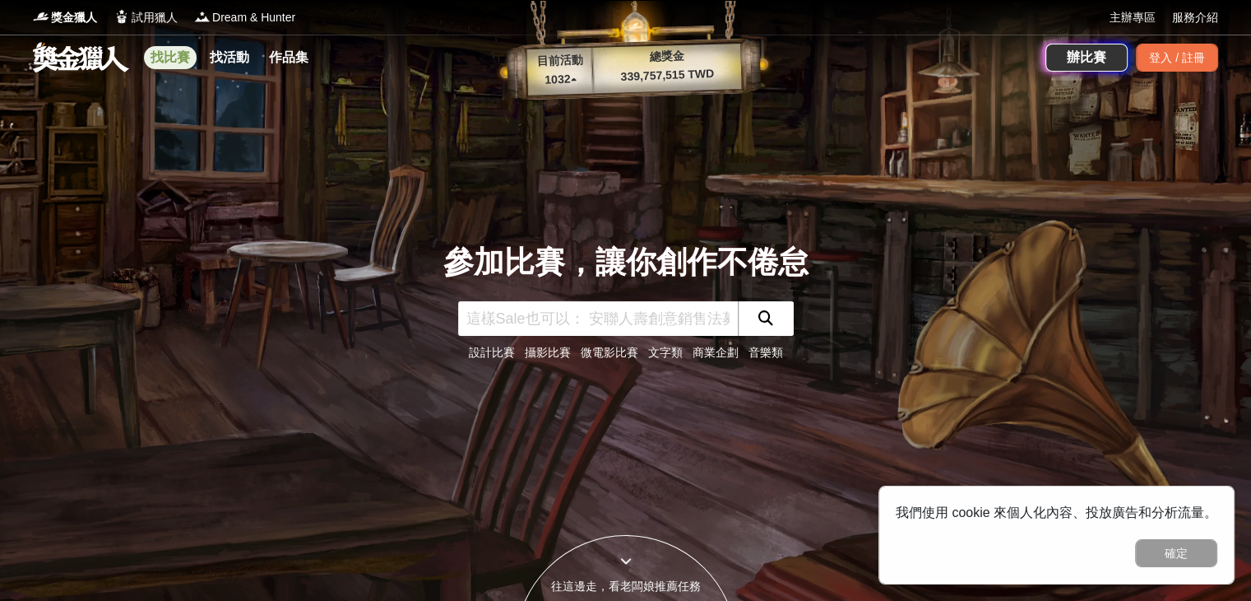
click at [183, 63] on link "找比賽" at bounding box center [170, 57] width 53 height 23
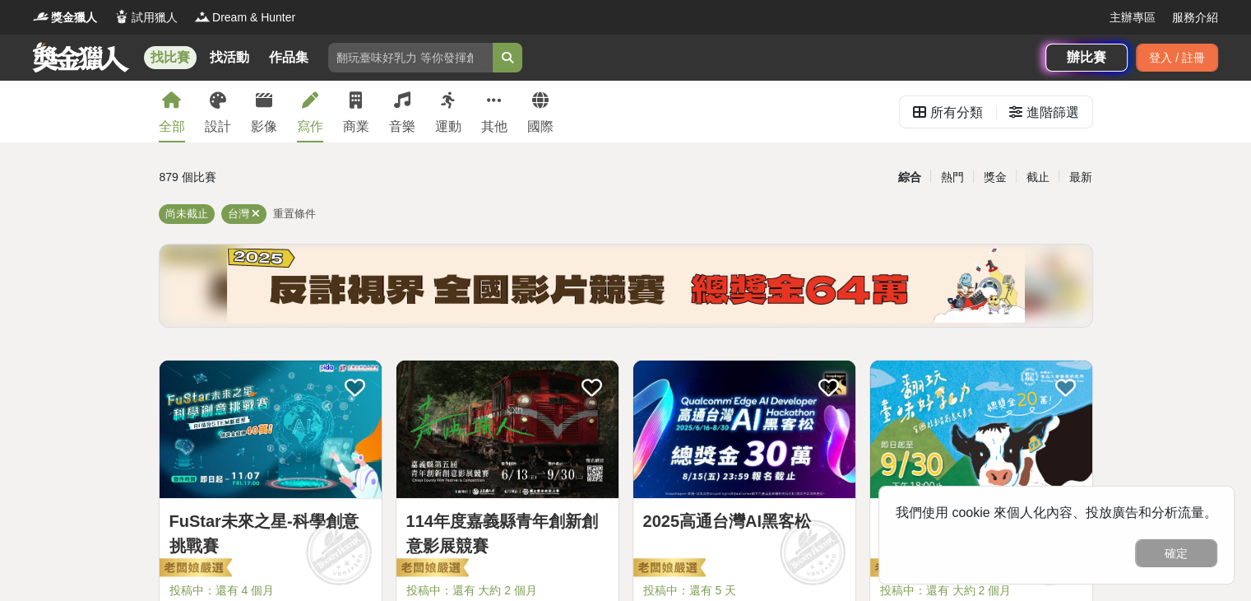
click at [313, 118] on div "寫作" at bounding box center [310, 127] width 26 height 20
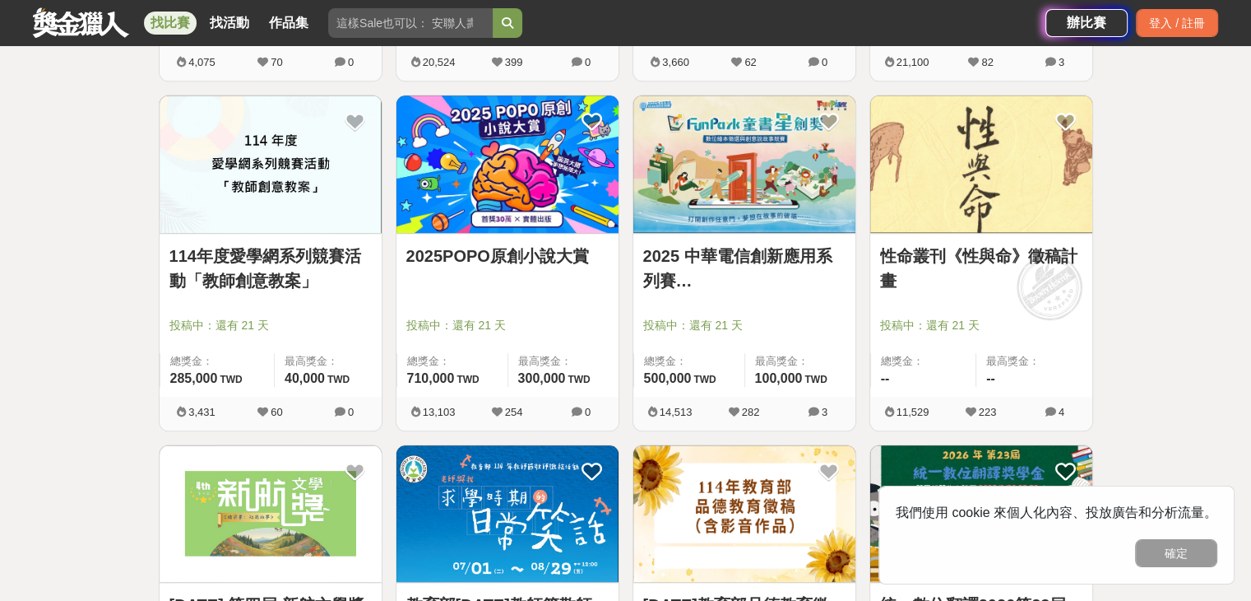
scroll to position [1316, 0]
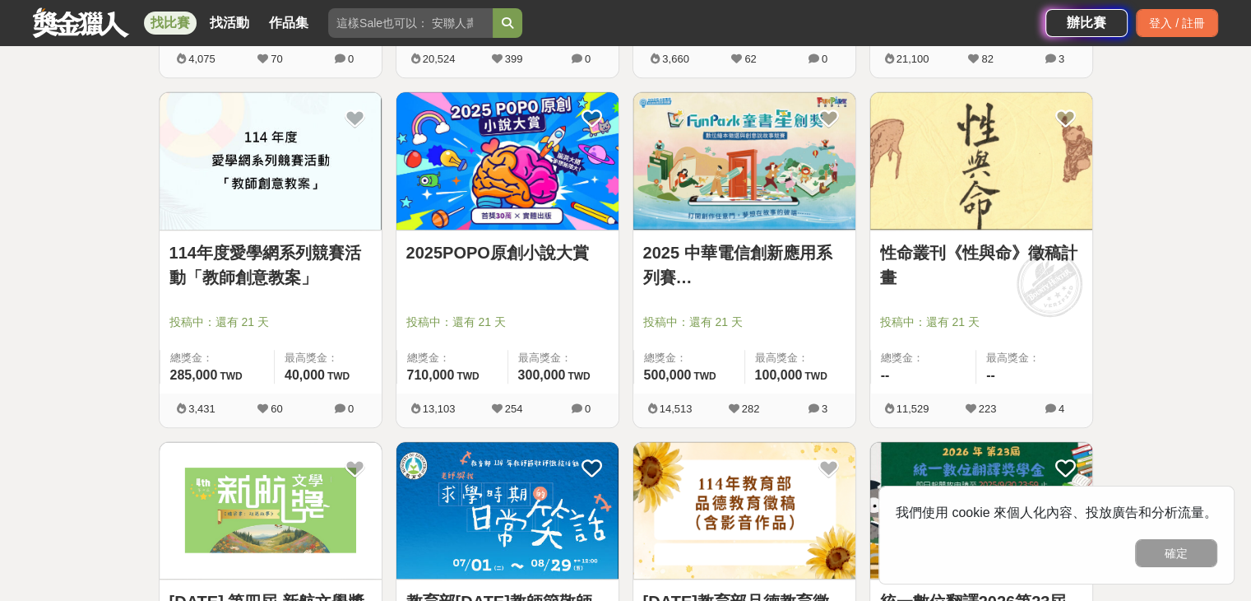
click at [526, 260] on link "2025POPO原創小說大賞" at bounding box center [507, 252] width 202 height 25
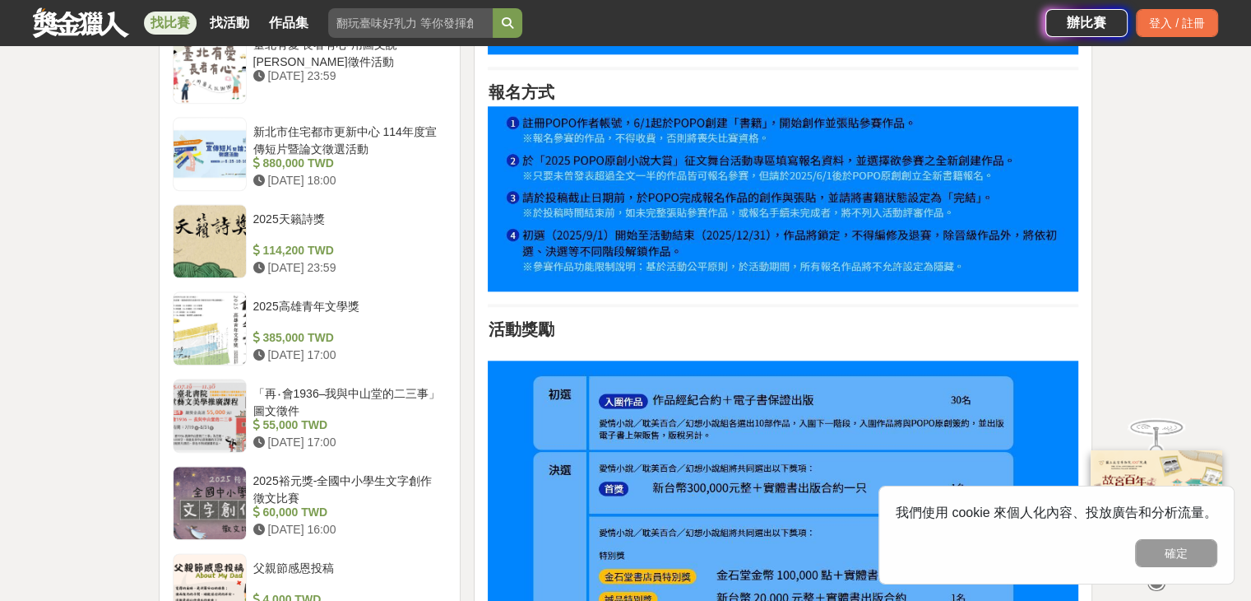
scroll to position [1810, 0]
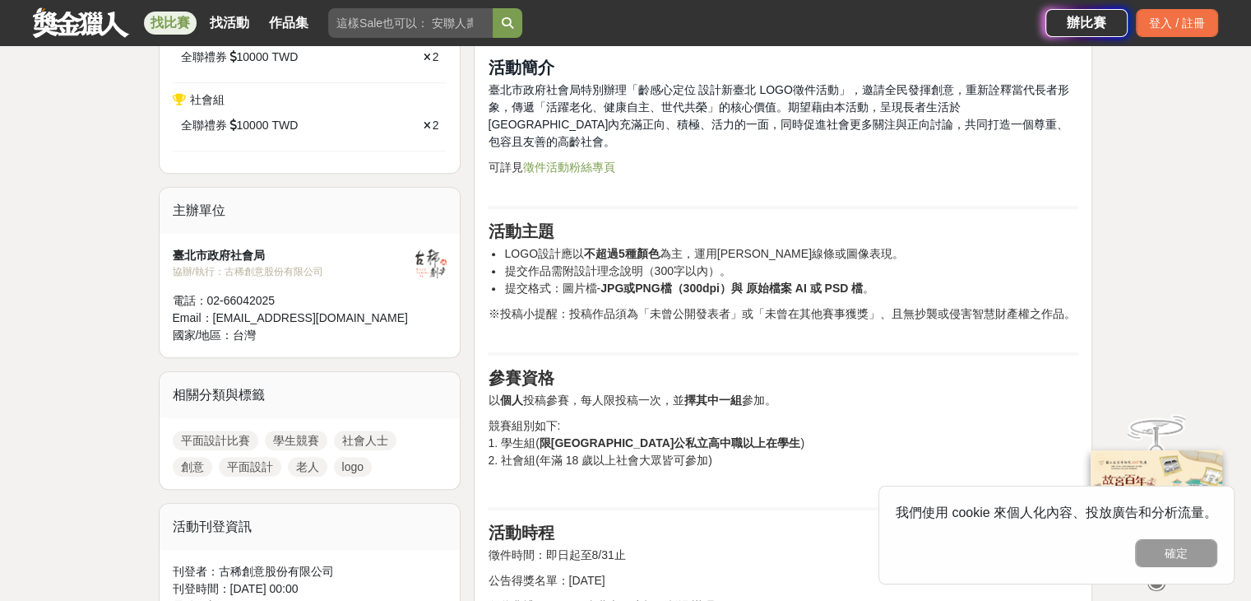
scroll to position [658, 0]
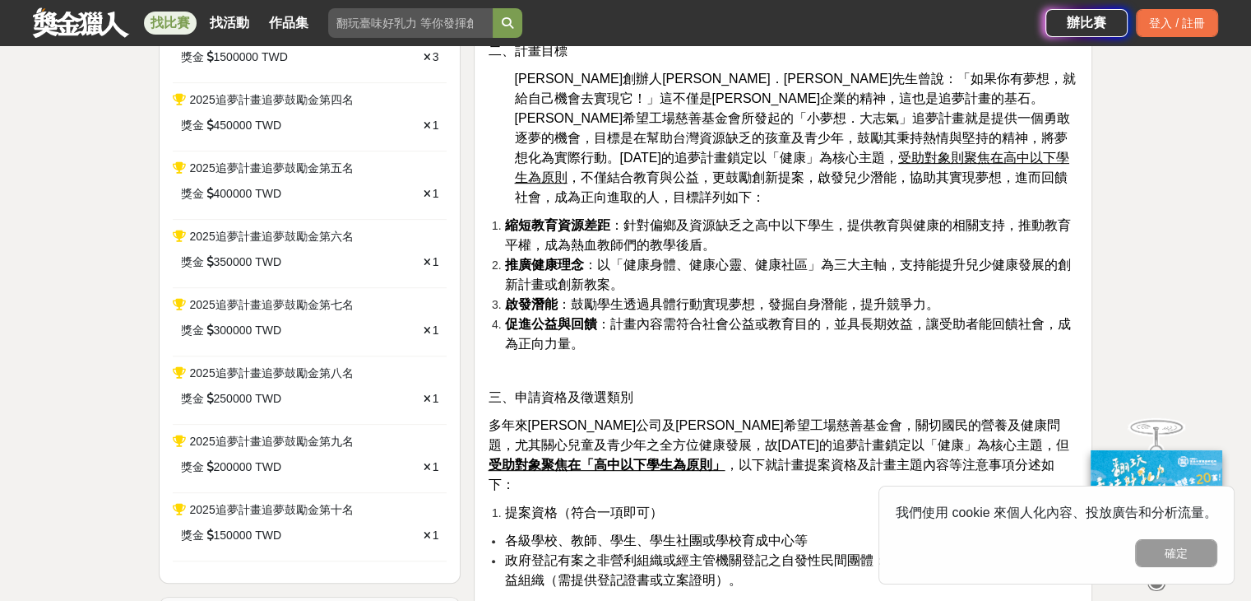
scroll to position [658, 0]
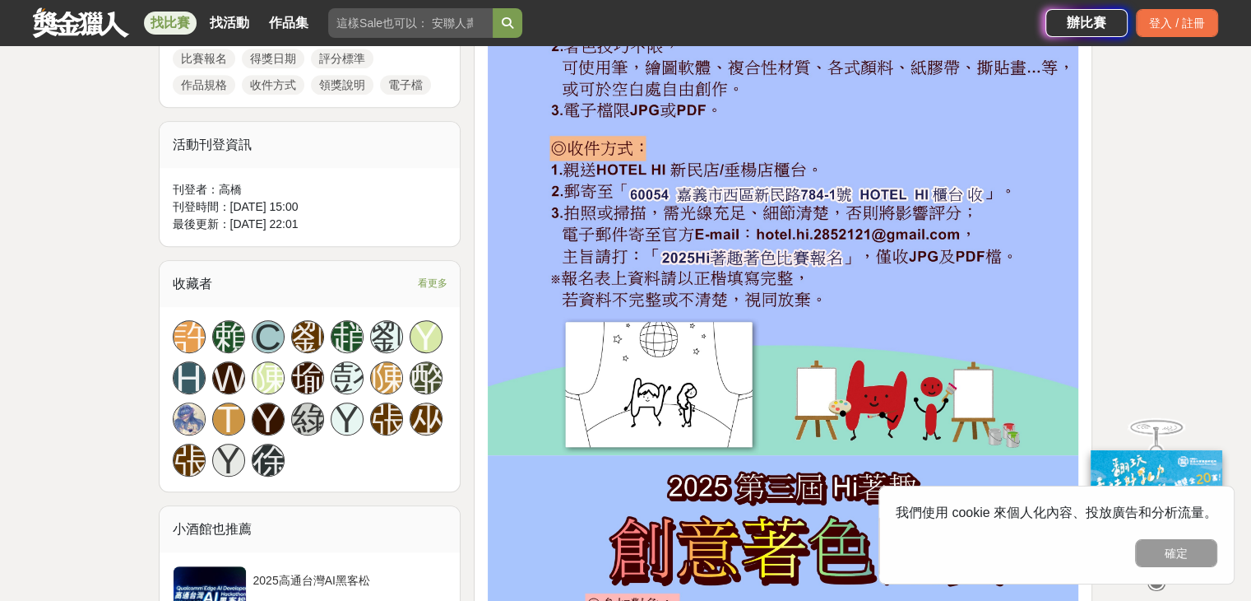
scroll to position [905, 0]
